Goal: Check status: Check status

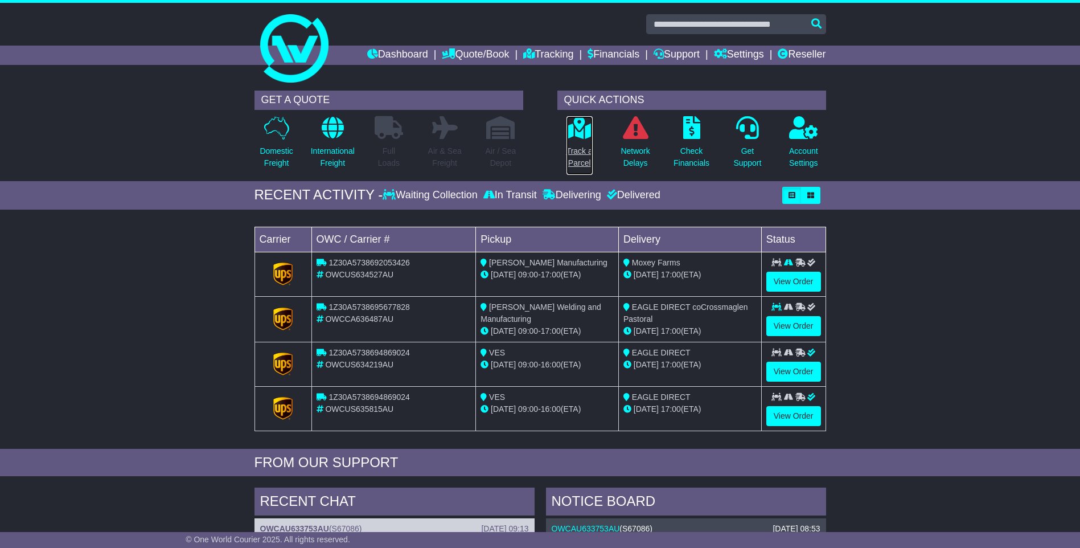
click at [572, 158] on p "Track a Parcel" at bounding box center [580, 157] width 26 height 24
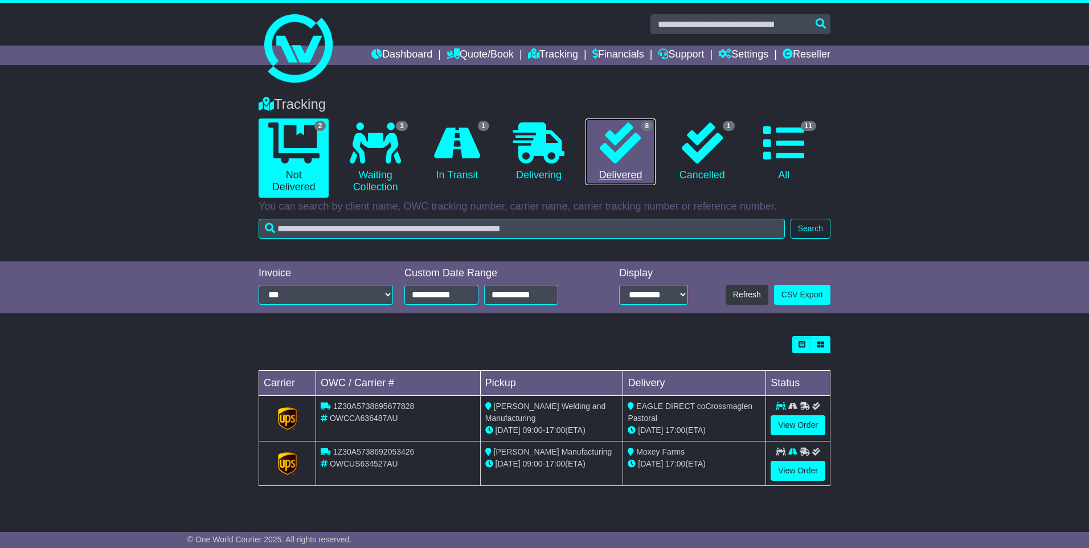
click at [640, 157] on icon at bounding box center [620, 142] width 41 height 41
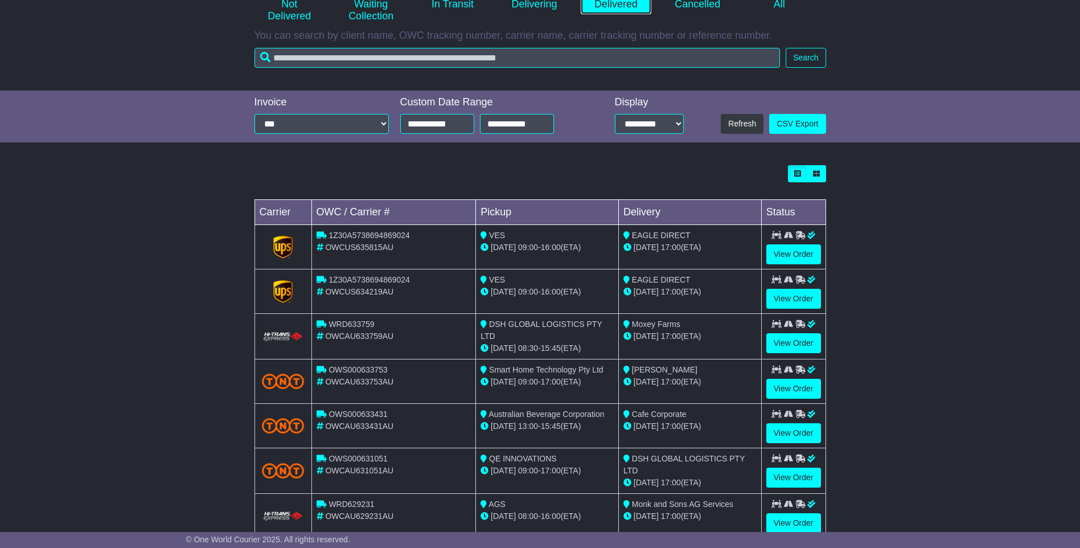
scroll to position [228, 0]
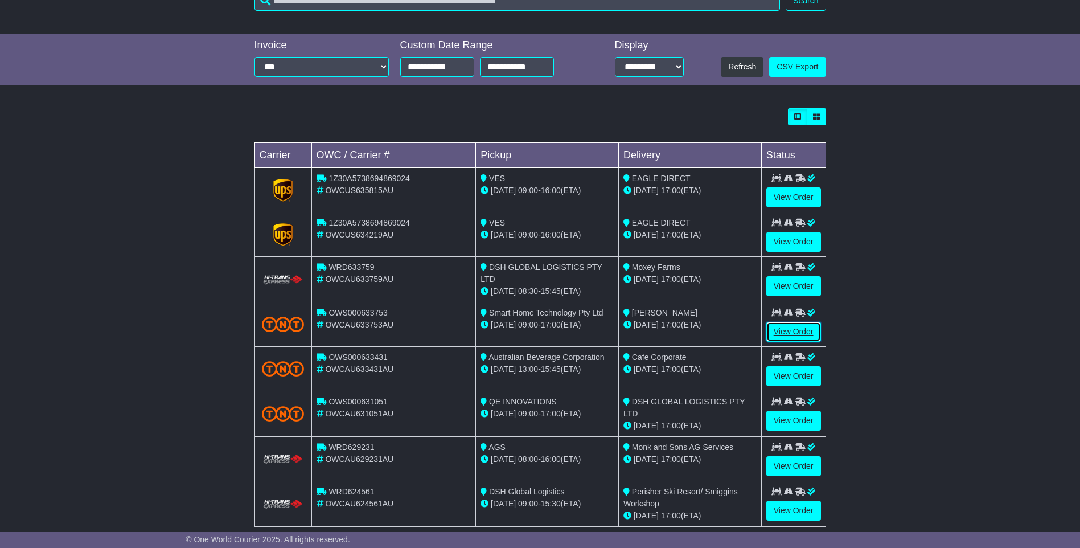
click at [801, 327] on link "View Order" at bounding box center [793, 332] width 55 height 20
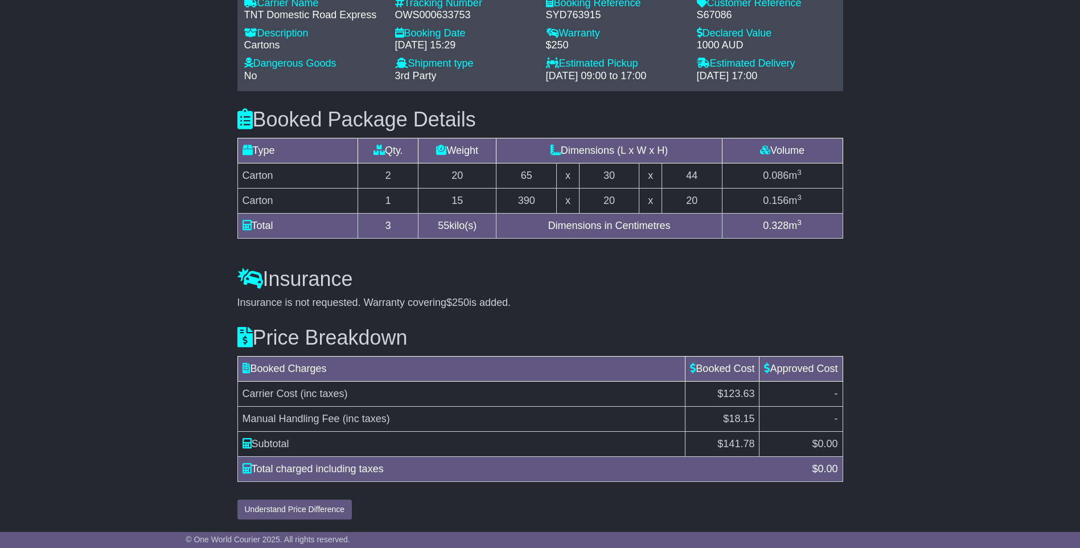
scroll to position [929, 0]
